Goal: Use online tool/utility: Utilize a website feature to perform a specific function

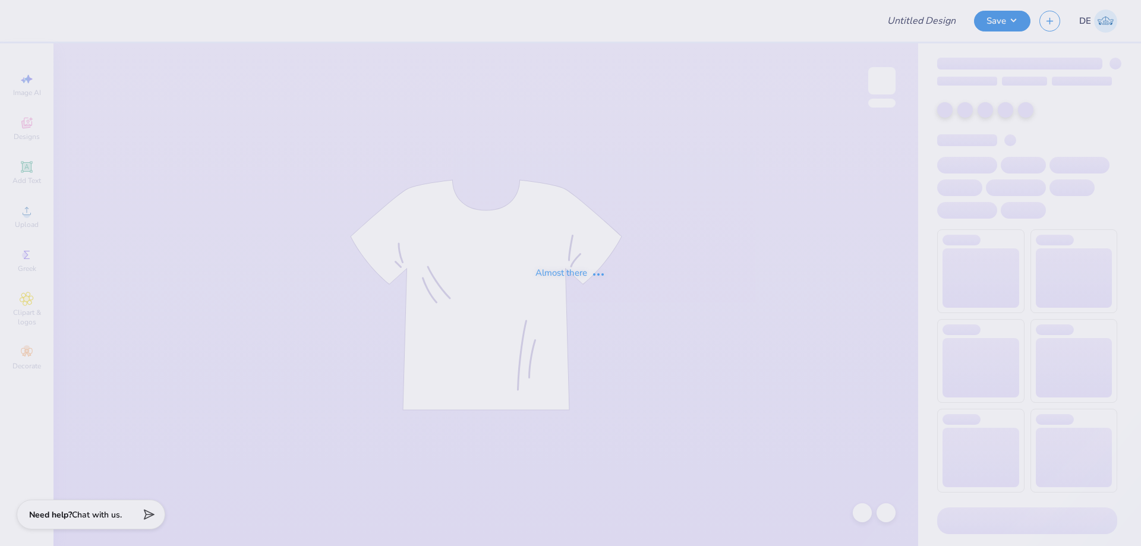
type input "Cheer Tees"
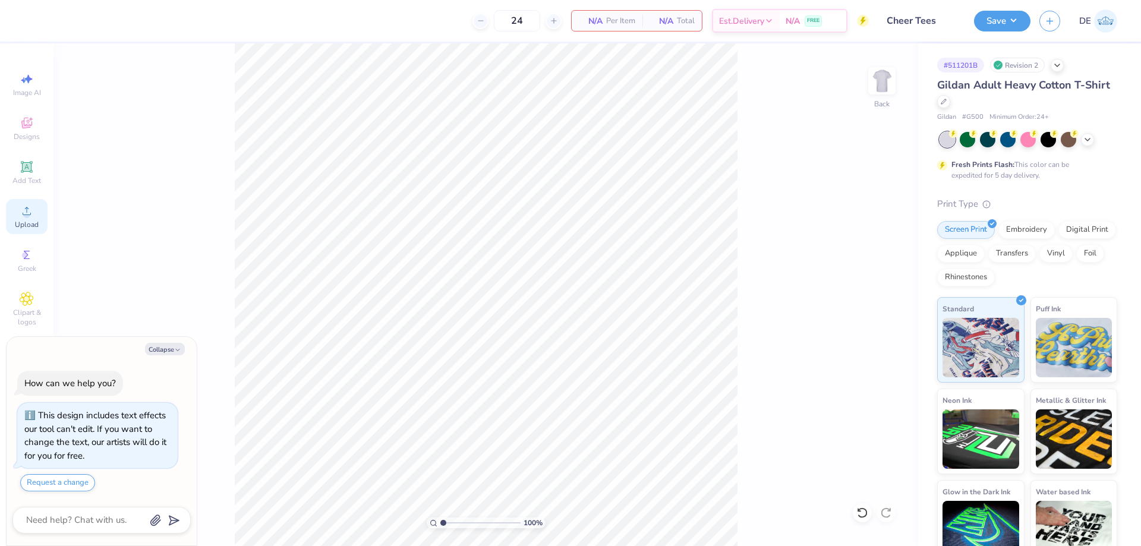
click at [20, 215] on icon at bounding box center [27, 211] width 14 height 14
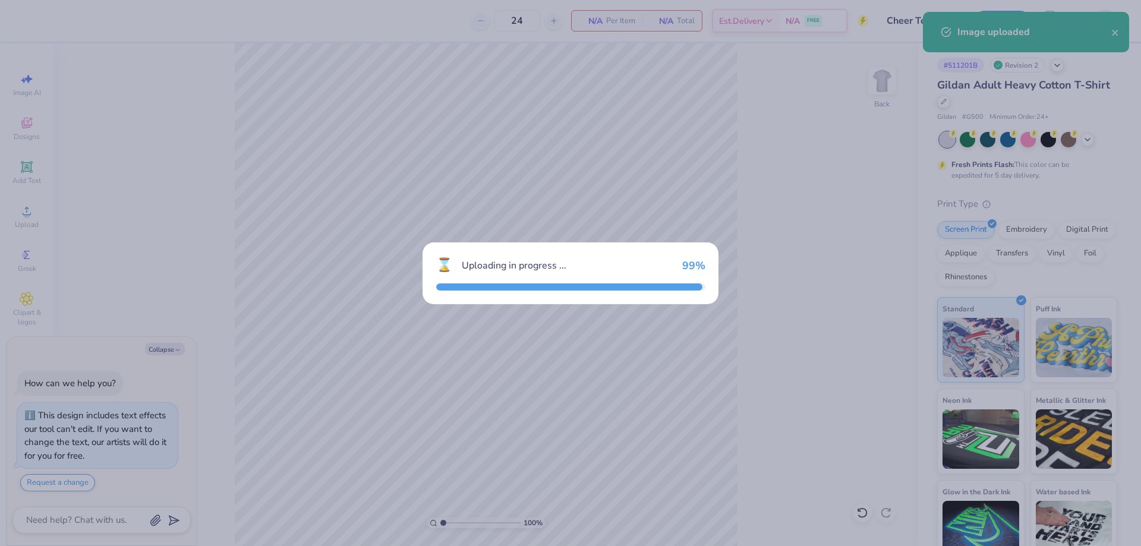
type textarea "x"
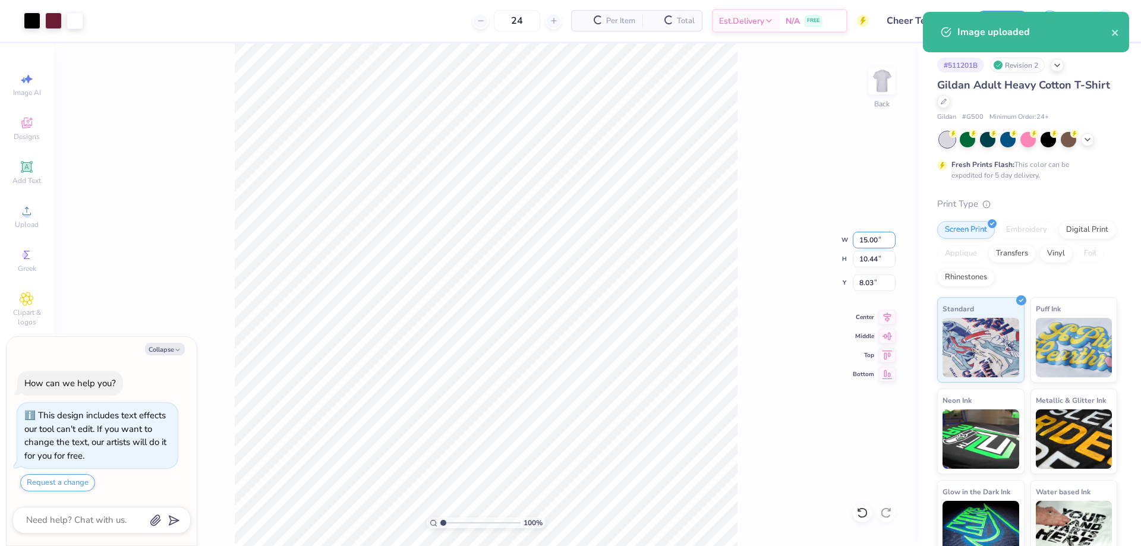
click at [861, 240] on input "15.00" at bounding box center [874, 240] width 43 height 17
type input "11"
click at [868, 283] on input "8.03" at bounding box center [874, 282] width 43 height 17
click at [866, 282] on input "8.03" at bounding box center [874, 282] width 43 height 17
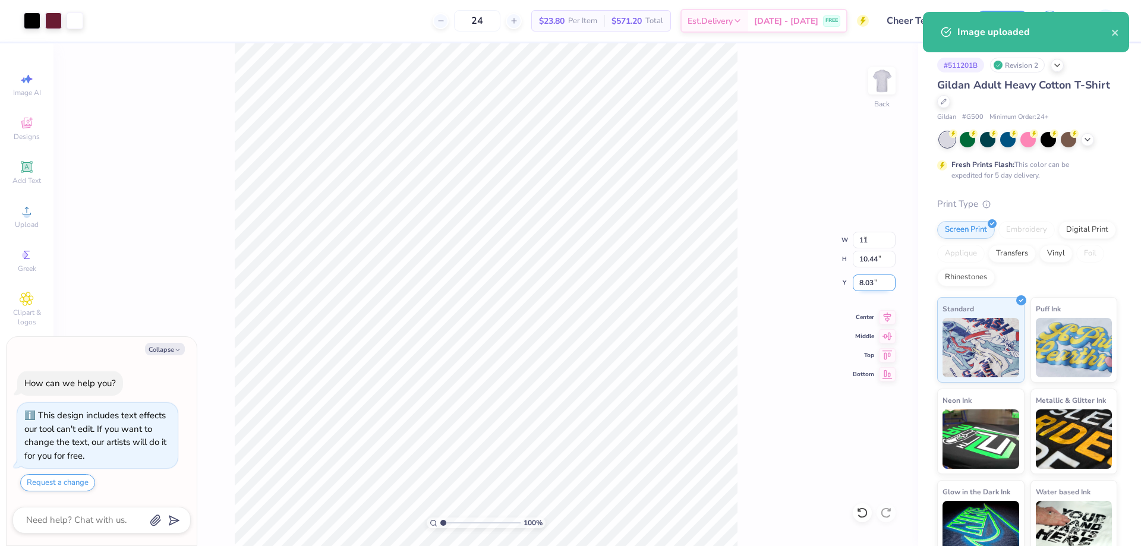
click at [866, 282] on input "8.03" at bounding box center [874, 282] width 43 height 17
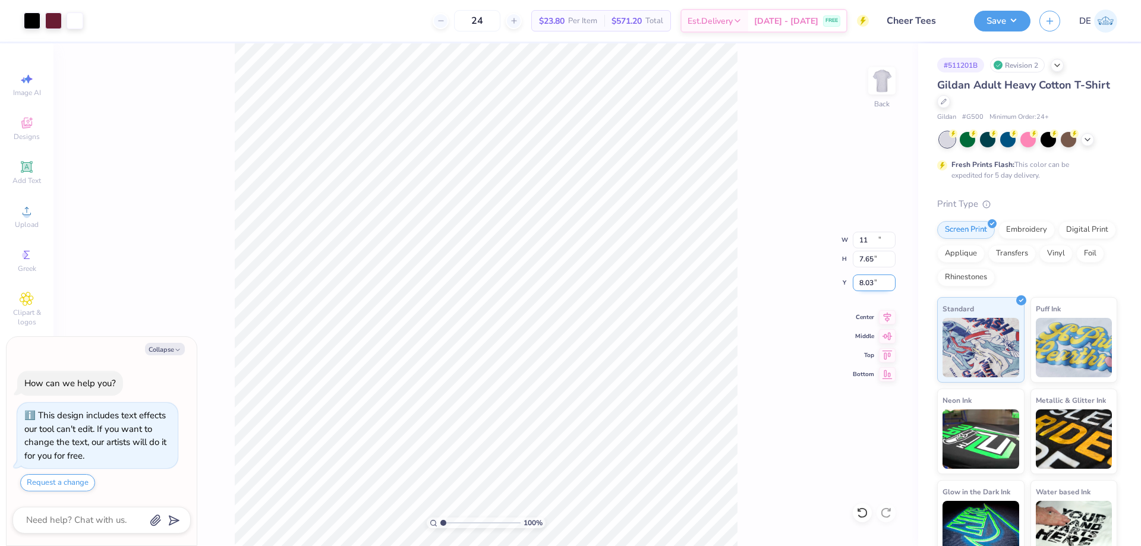
type textarea "x"
type input "11.00"
type input "7.65"
click at [867, 282] on input "9.42" at bounding box center [874, 282] width 43 height 17
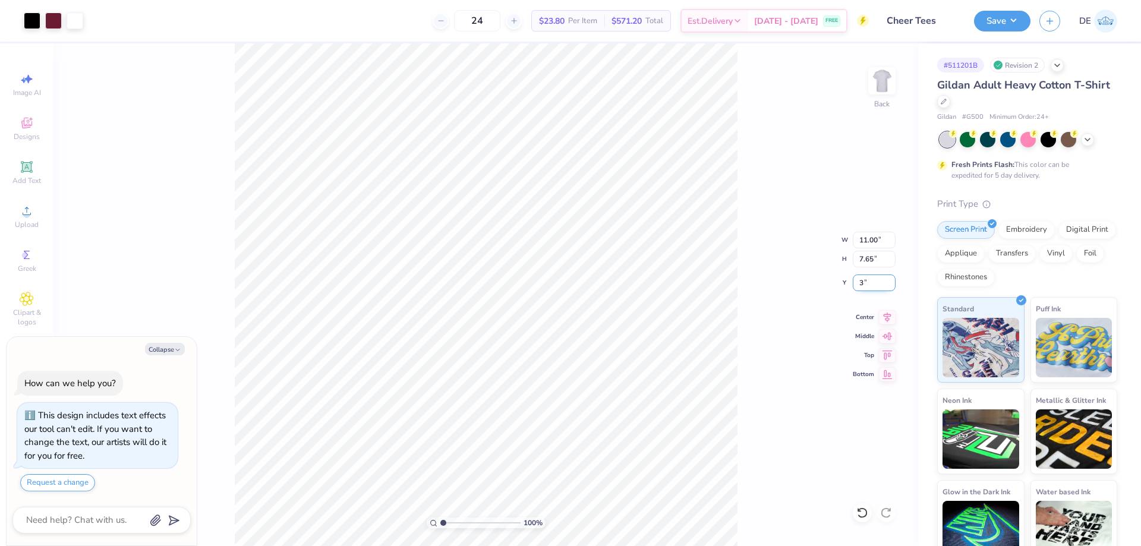
type input "3"
type textarea "x"
type input "3.00"
click at [986, 18] on button "Save" at bounding box center [1002, 19] width 56 height 21
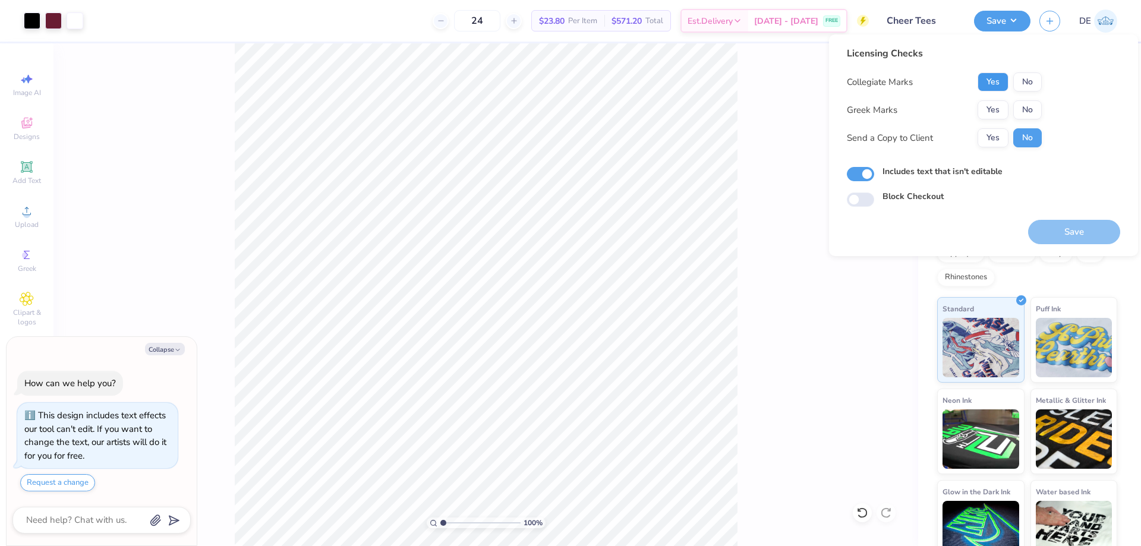
click at [984, 83] on button "Yes" at bounding box center [992, 81] width 31 height 19
click at [1016, 110] on button "No" at bounding box center [1027, 109] width 29 height 19
click at [1060, 226] on button "Save" at bounding box center [1074, 232] width 92 height 24
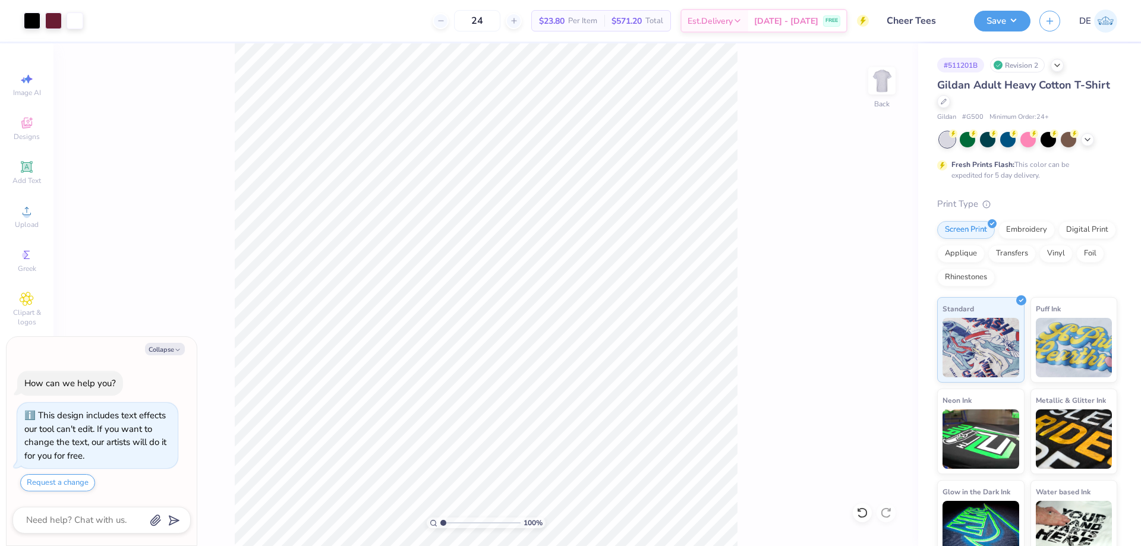
type textarea "x"
